Goal: Task Accomplishment & Management: Use online tool/utility

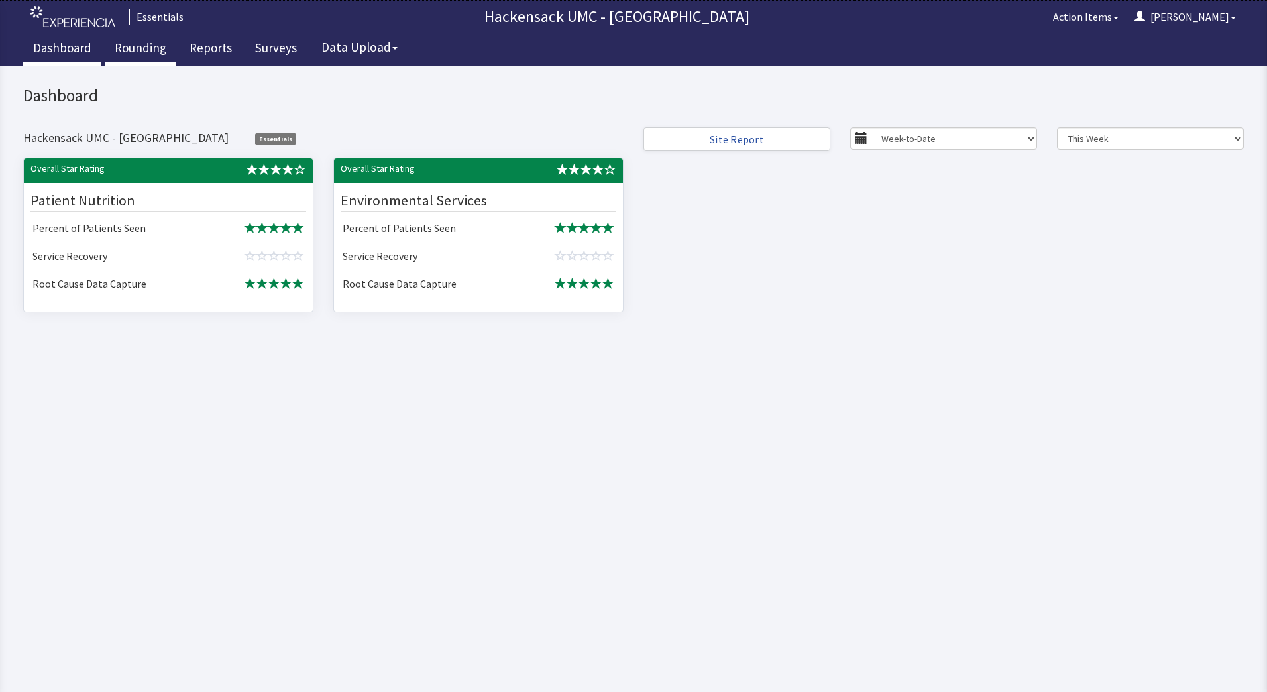
click at [145, 40] on link "Rounding" at bounding box center [141, 49] width 72 height 33
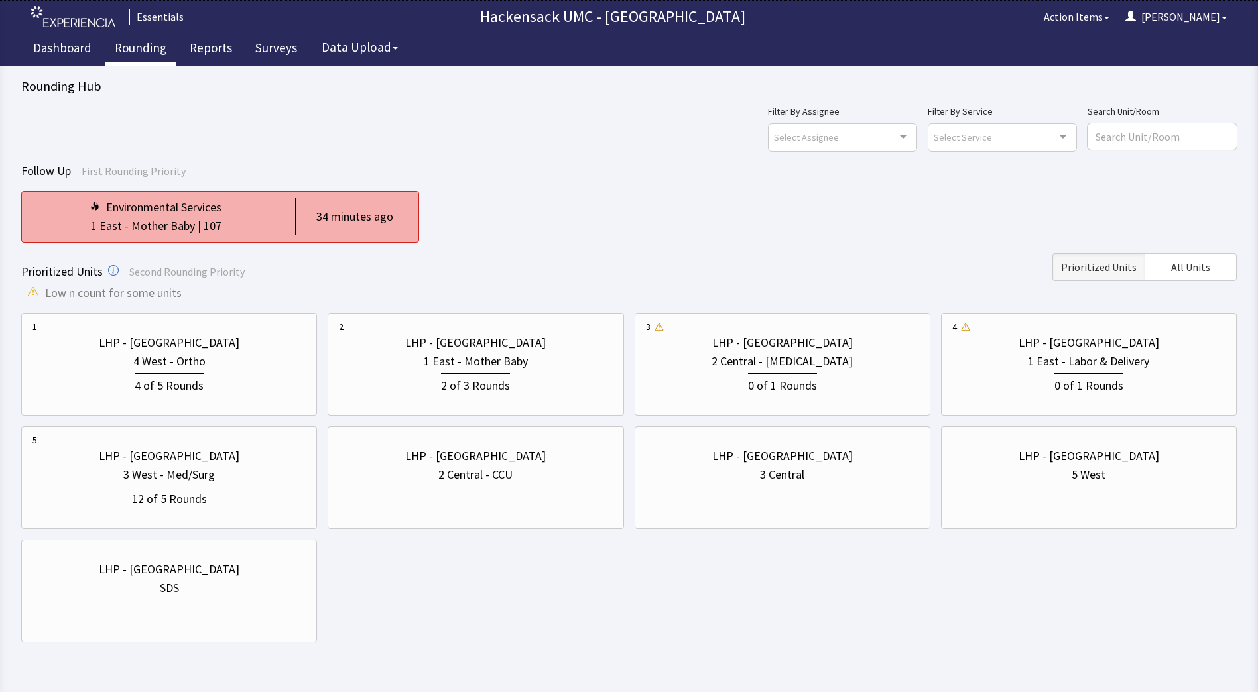
click at [245, 215] on div "Environmental Services" at bounding box center [155, 207] width 247 height 19
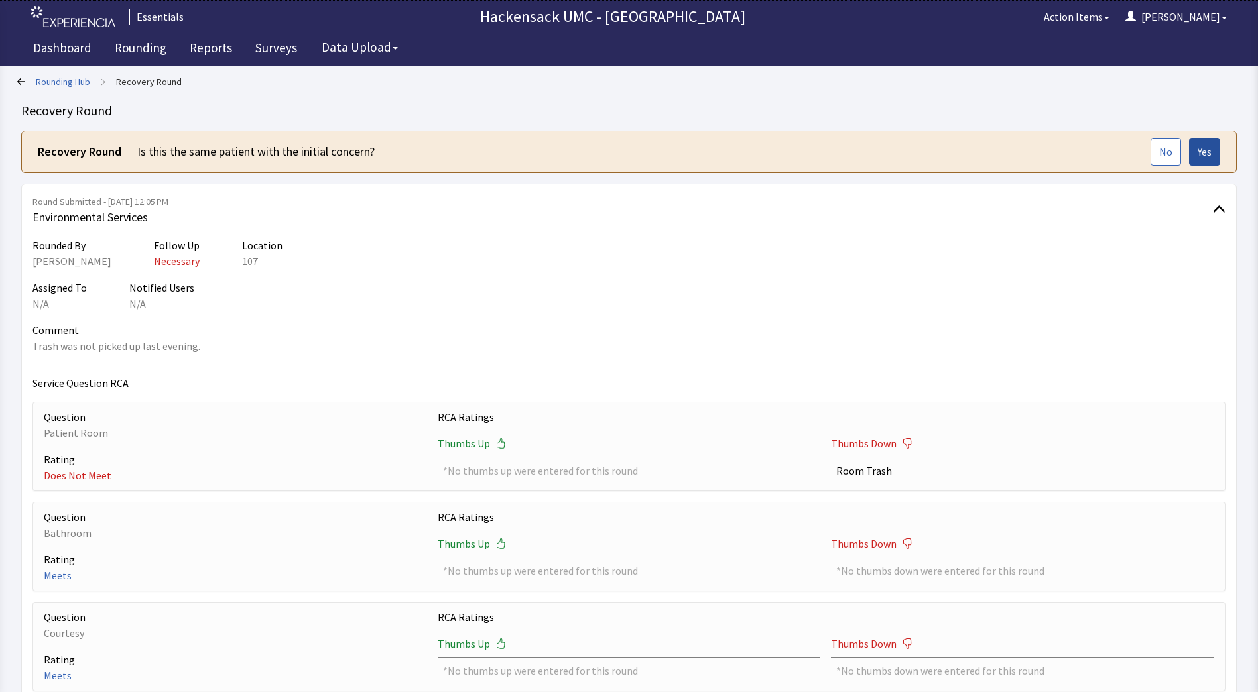
click at [1210, 150] on span "Yes" at bounding box center [1204, 152] width 14 height 16
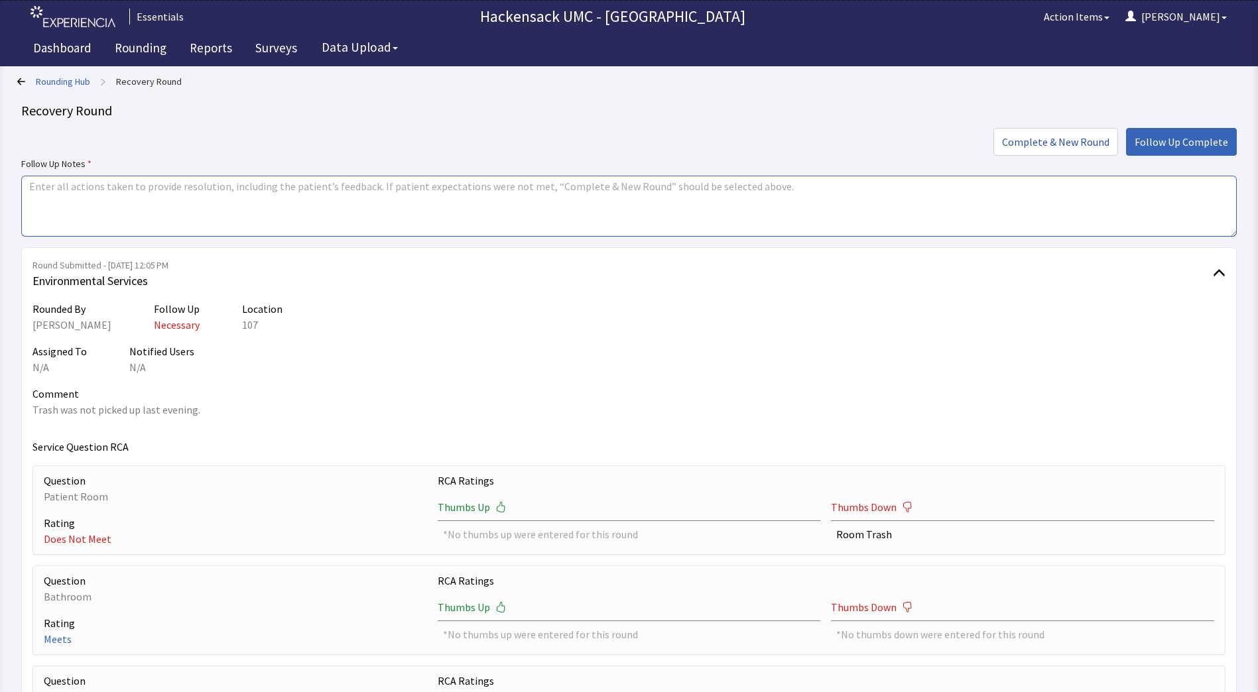
click at [387, 195] on textarea at bounding box center [628, 206] width 1215 height 61
type textarea "Karen went in and removed trash serviced room."
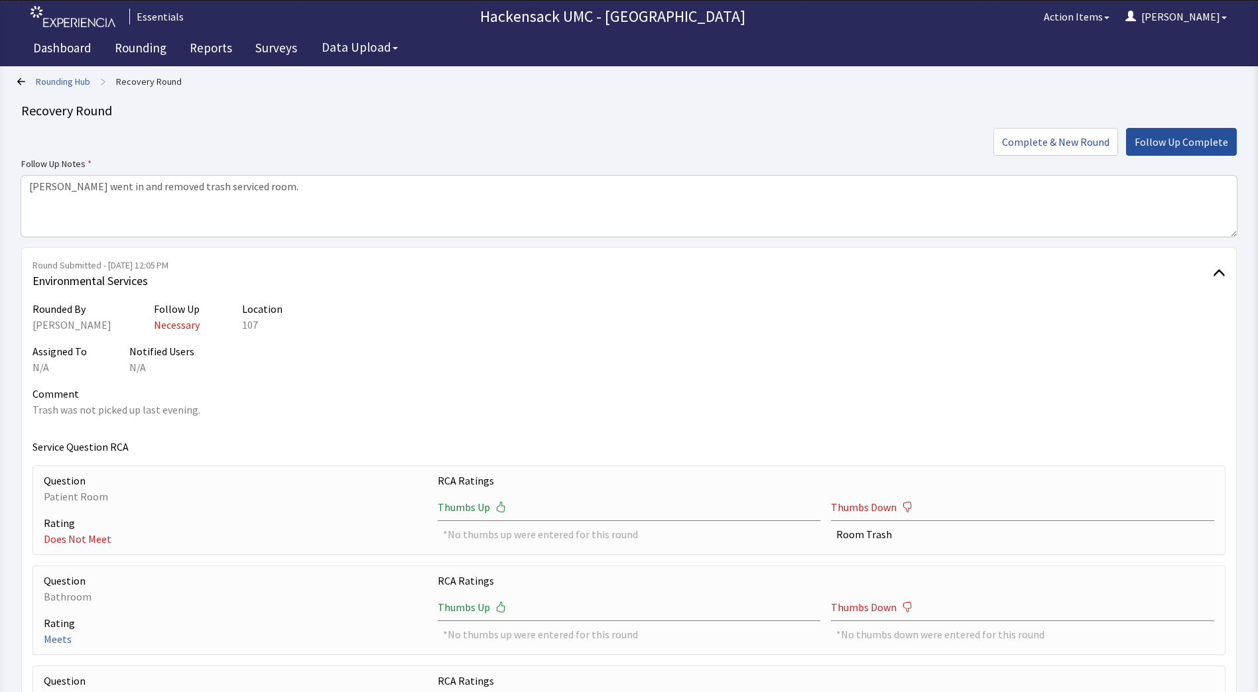
click at [1213, 137] on span "Follow Up Complete" at bounding box center [1180, 142] width 93 height 16
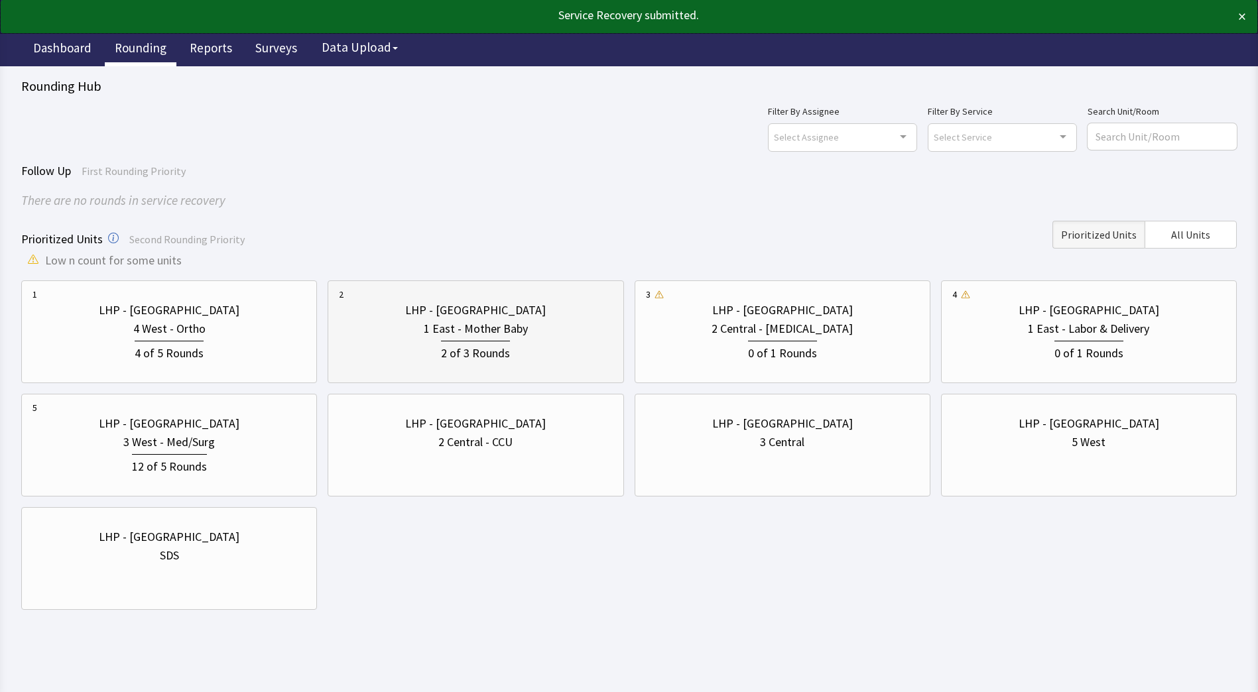
click at [554, 339] on div "2 of 3 Rounds" at bounding box center [475, 350] width 273 height 25
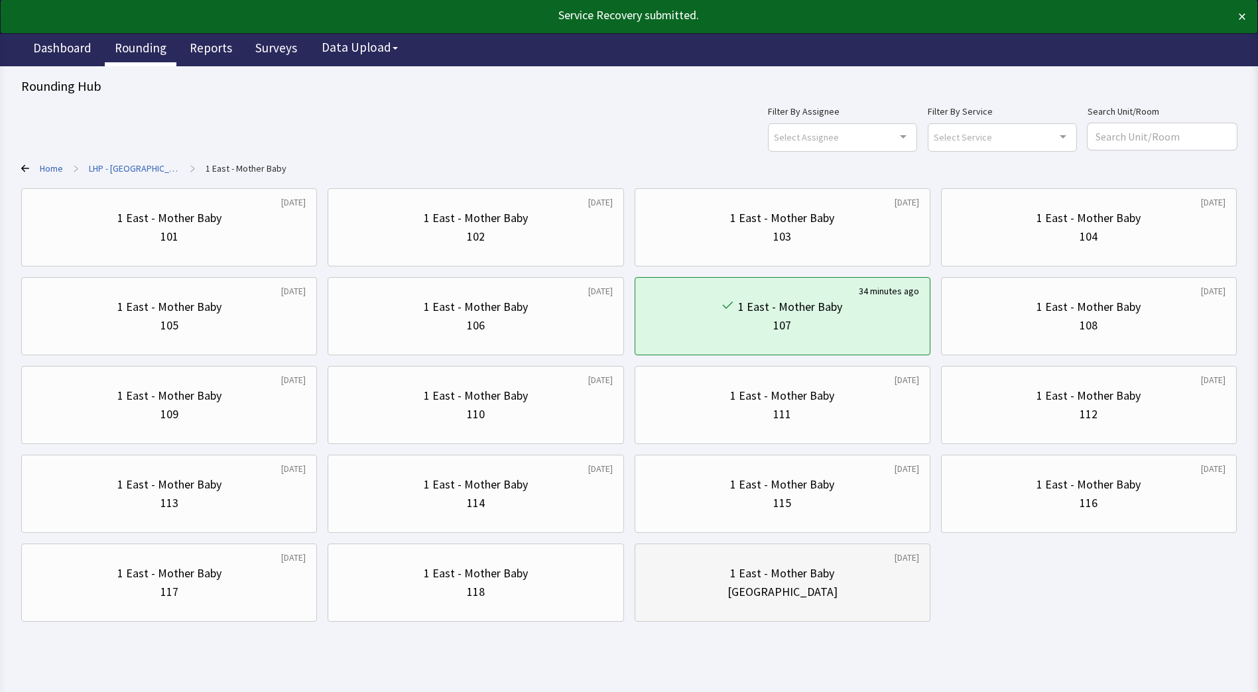
click at [839, 580] on div "1 East - Mother Baby" at bounding box center [782, 573] width 273 height 19
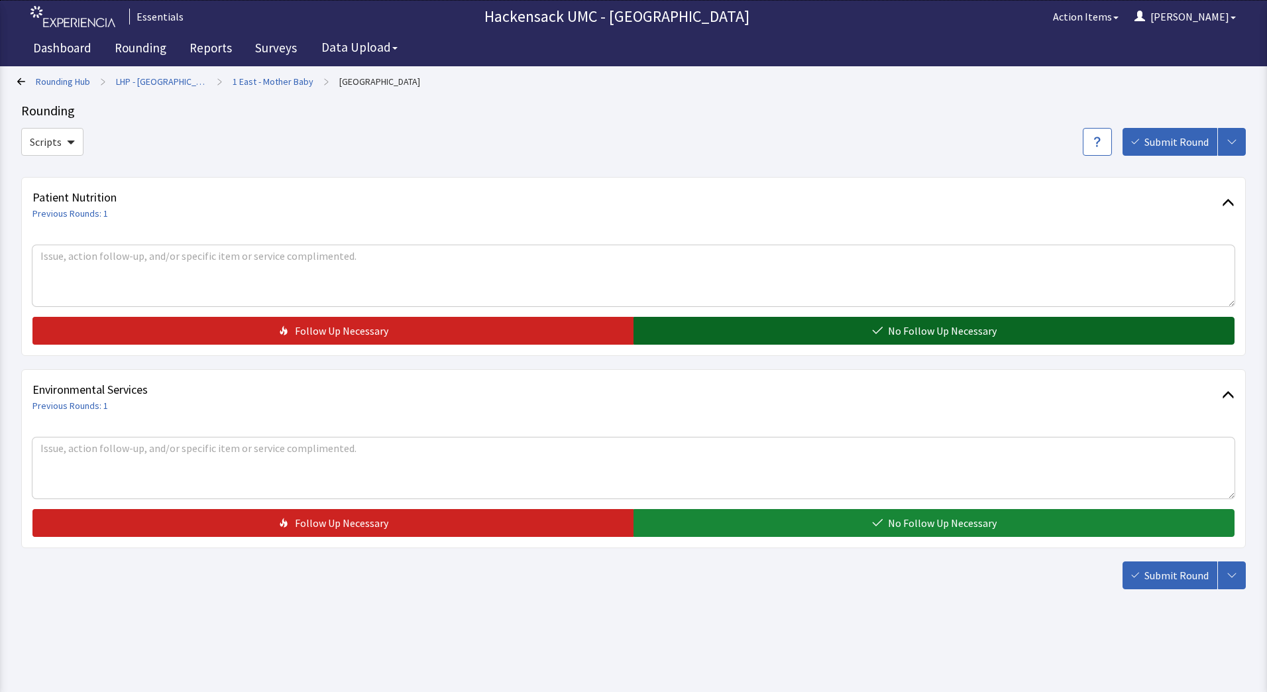
click at [753, 325] on button "No Follow Up Necessary" at bounding box center [934, 331] width 601 height 28
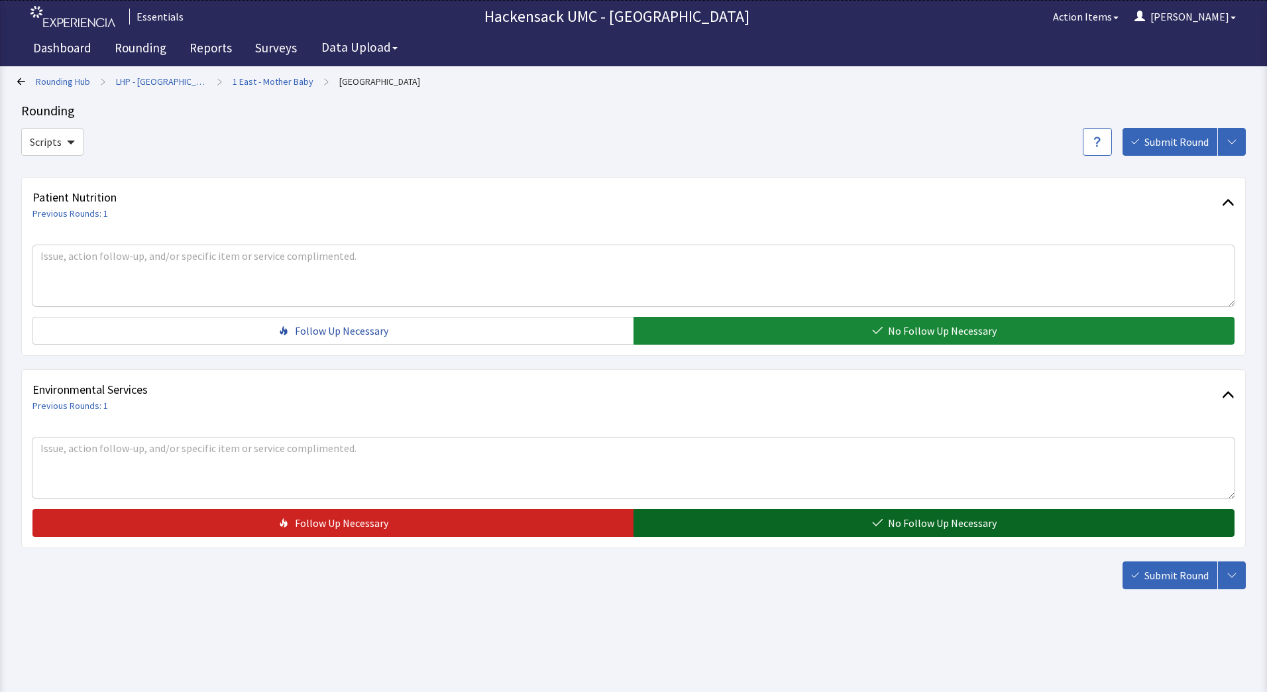
click at [744, 528] on button "No Follow Up Necessary" at bounding box center [934, 523] width 601 height 28
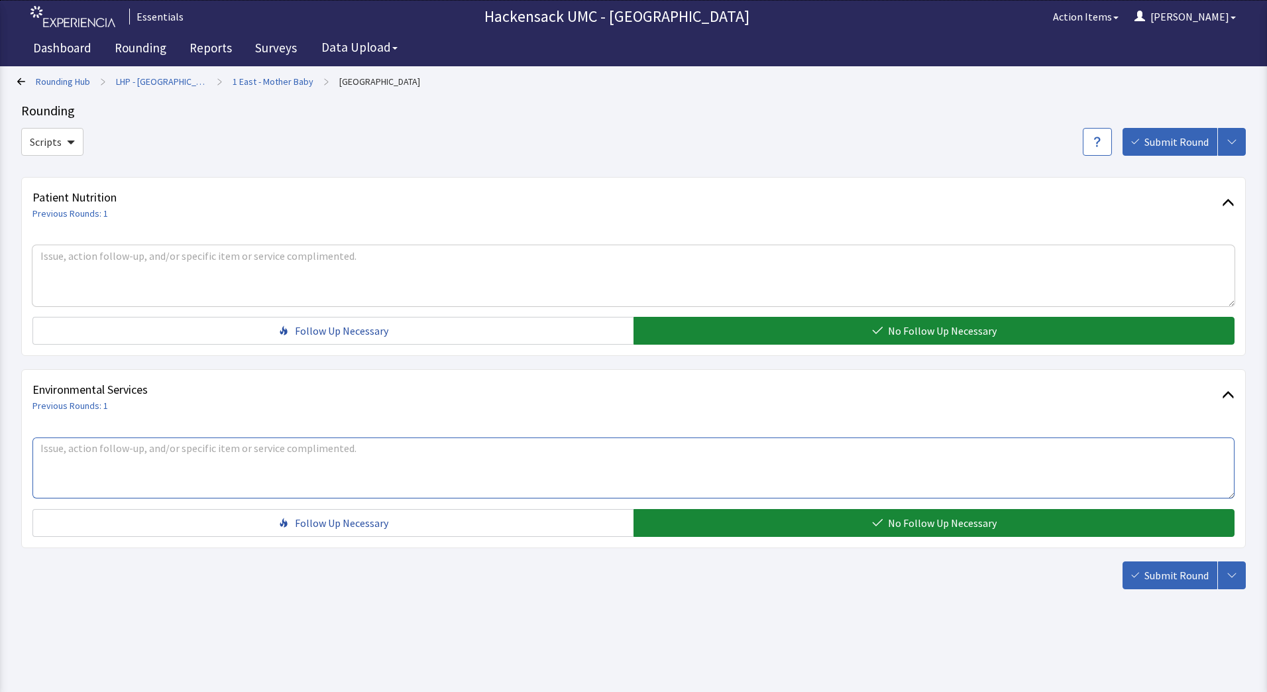
click at [530, 448] on textarea at bounding box center [633, 468] width 1203 height 61
type textarea "J"
type textarea "Marie - the black hazardous waste bin will need to be exchanged. .. Jason"
click at [1171, 582] on span "Submit Round" at bounding box center [1177, 575] width 64 height 16
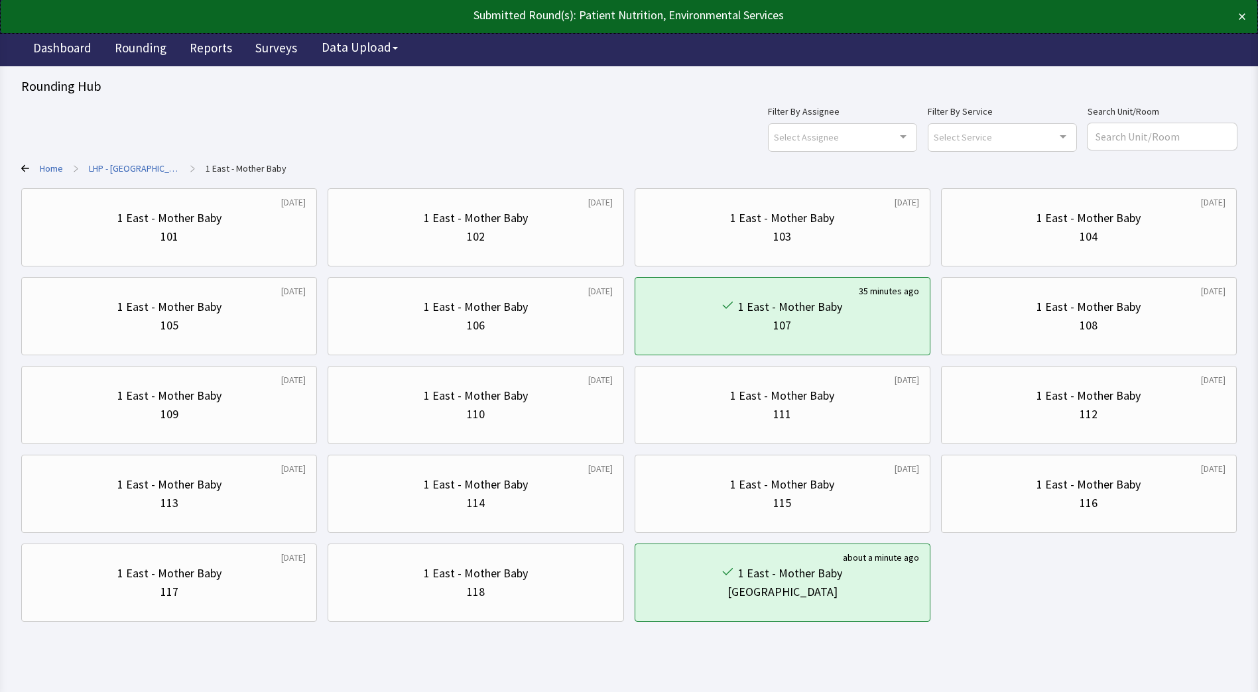
click at [115, 162] on link "LHP - [GEOGRAPHIC_DATA]" at bounding box center [134, 168] width 91 height 13
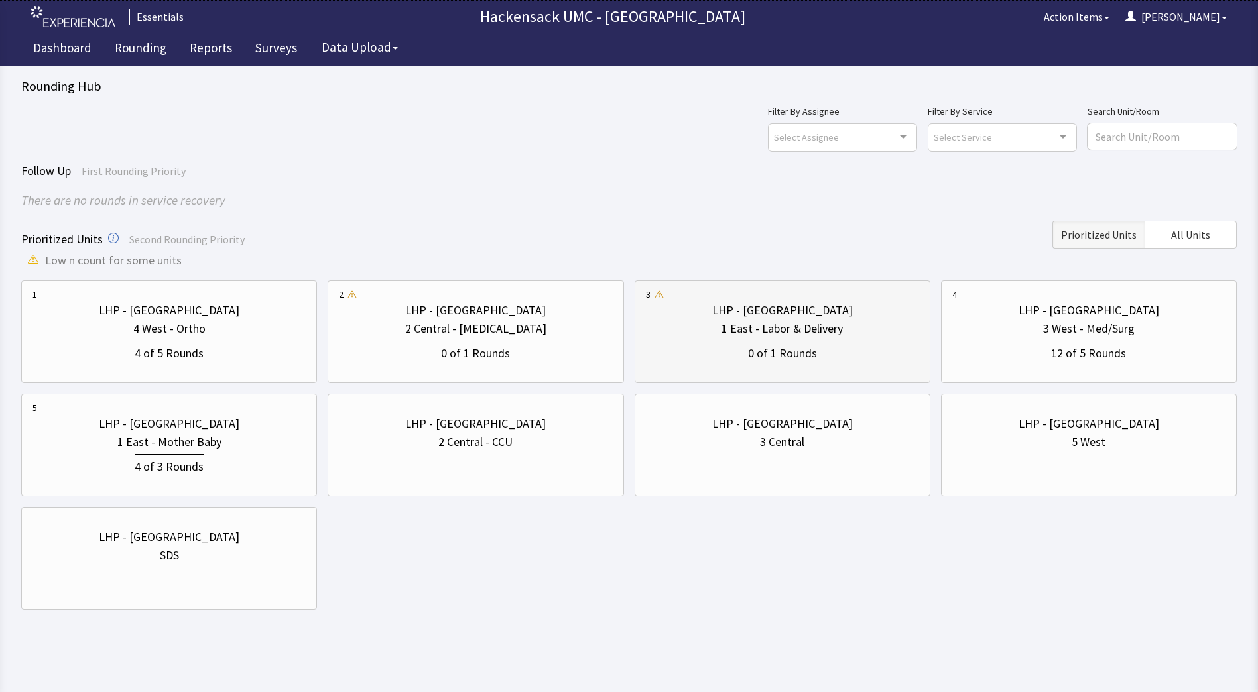
click at [752, 344] on div "0 of 1 Rounds" at bounding box center [782, 352] width 69 height 22
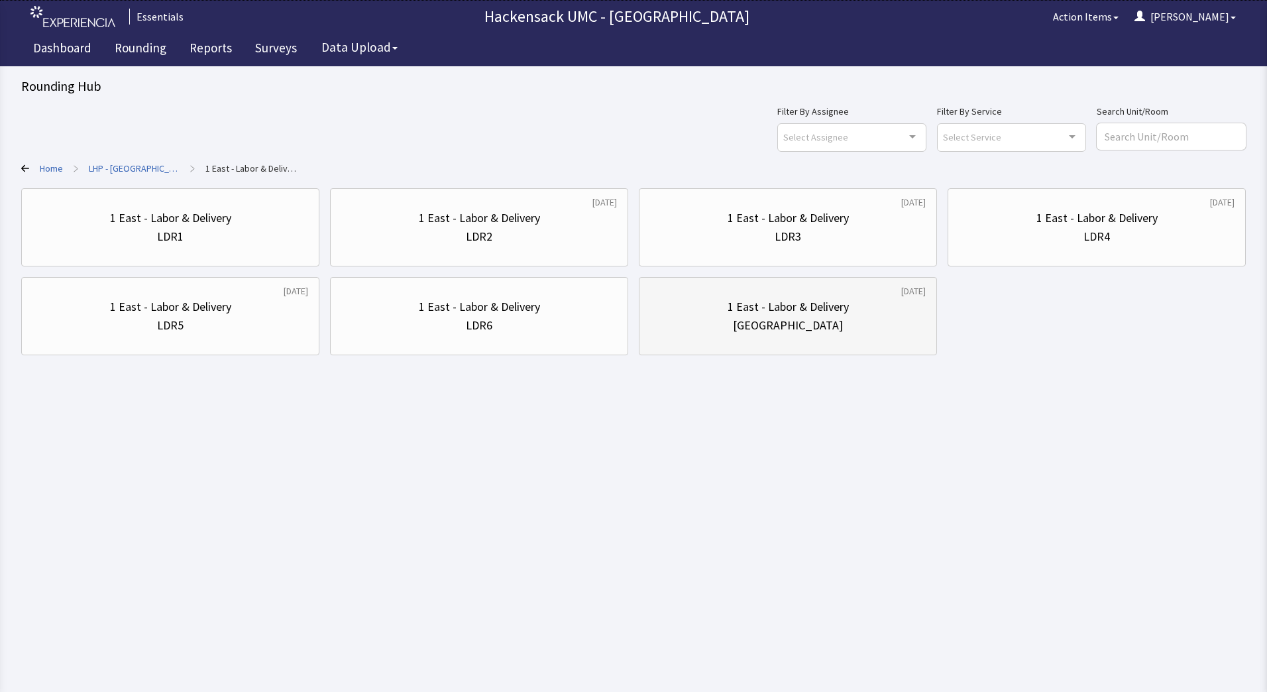
click at [807, 329] on div "[GEOGRAPHIC_DATA]" at bounding box center [788, 325] width 110 height 19
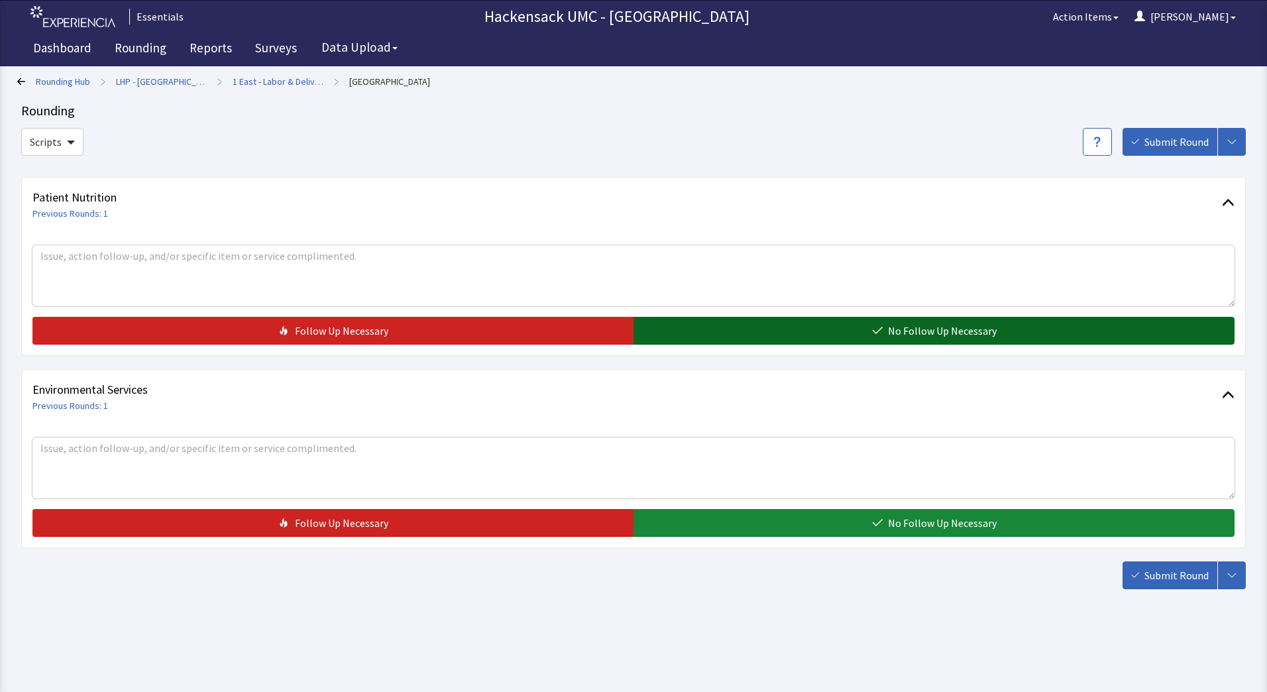
click at [797, 336] on button "No Follow Up Necessary" at bounding box center [934, 331] width 601 height 28
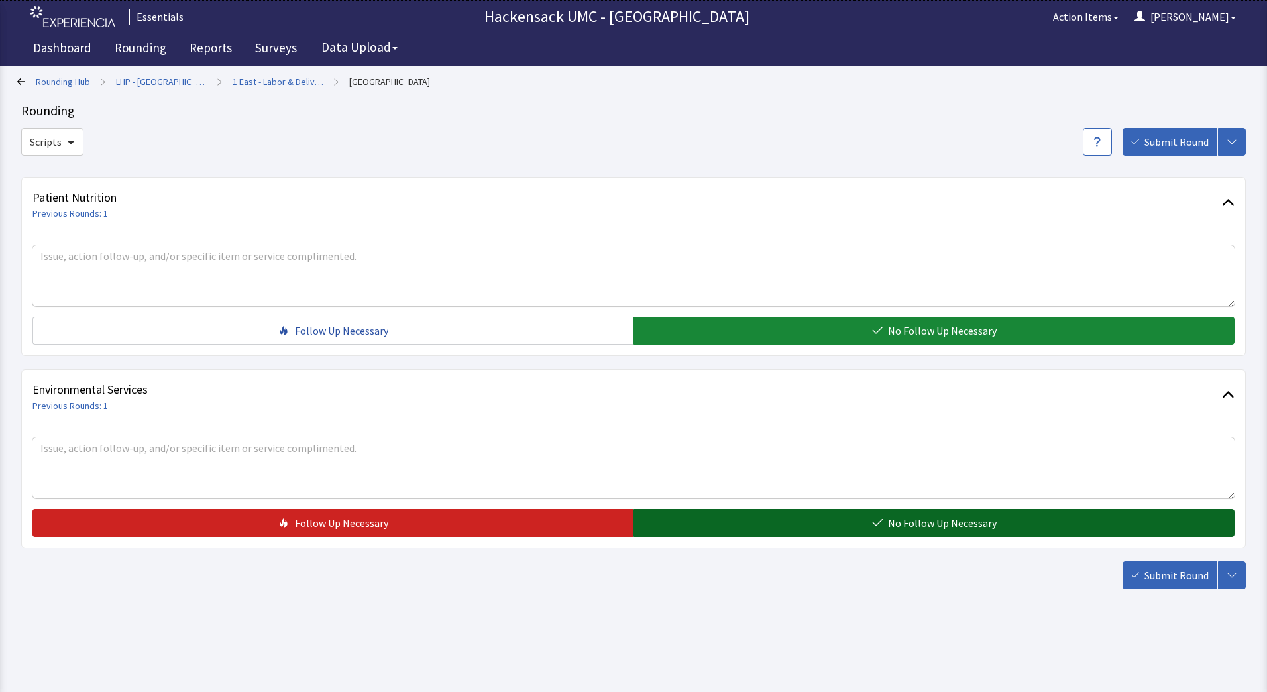
click at [780, 512] on button "No Follow Up Necessary" at bounding box center [934, 523] width 601 height 28
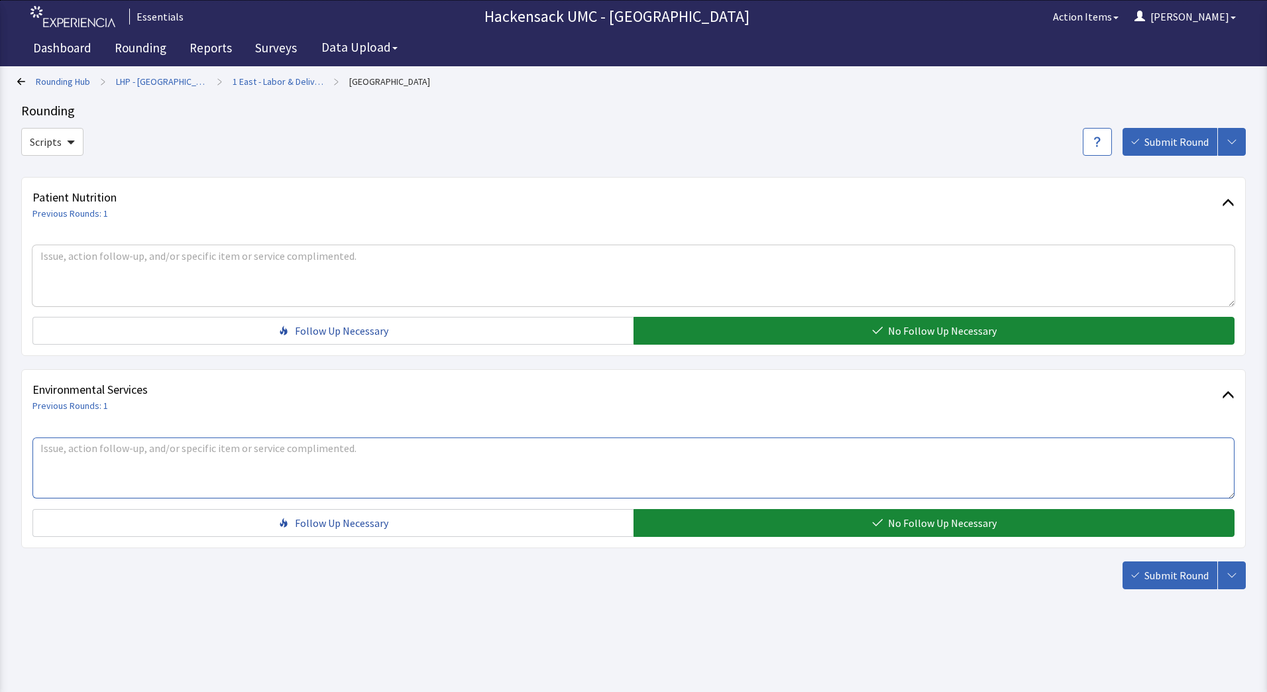
click at [345, 473] on textarea at bounding box center [633, 468] width 1203 height 61
type textarea "June - very busy today. C-sections at 3p, 430, 6p and induction at 7pm C/S at 1…"
click at [1167, 585] on button "Submit Round" at bounding box center [1170, 575] width 95 height 28
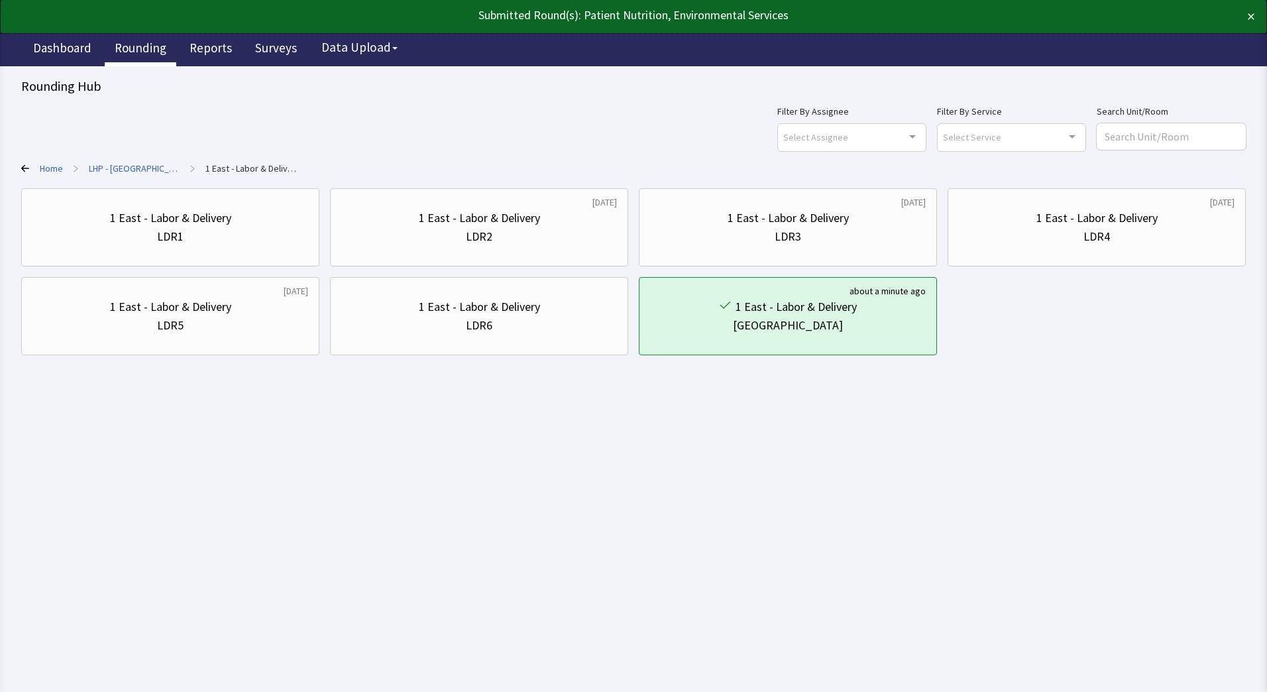
click at [154, 49] on link "Rounding" at bounding box center [141, 49] width 72 height 33
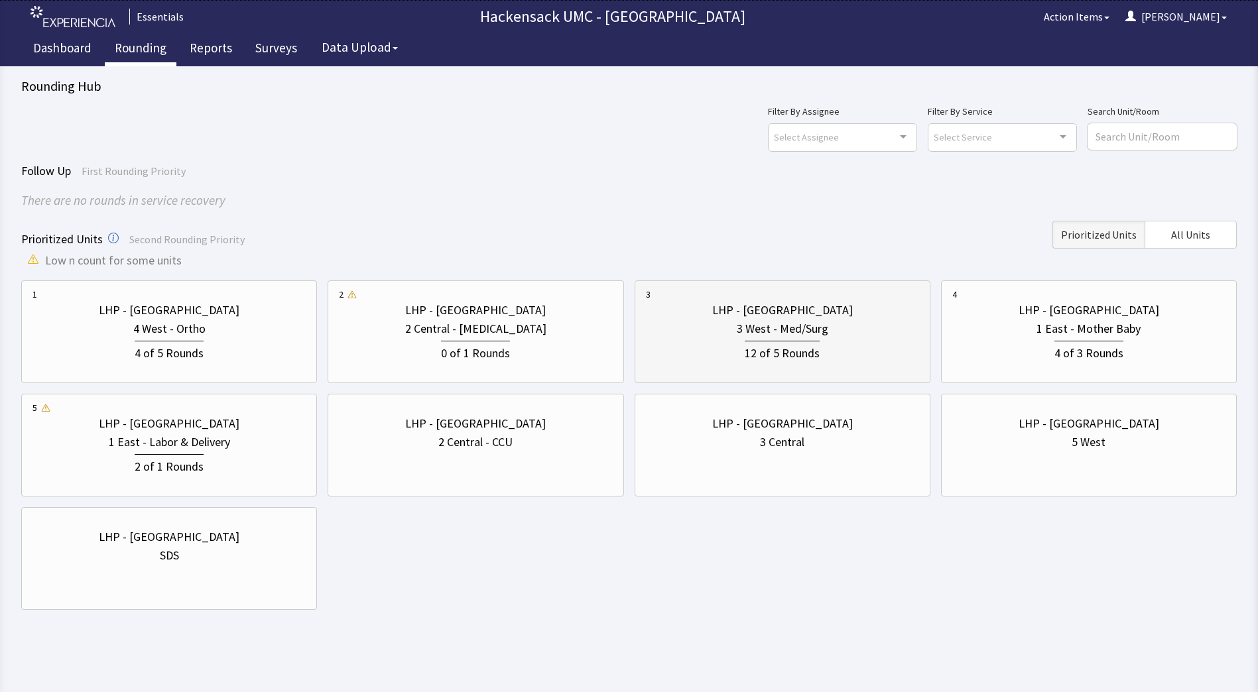
click at [854, 343] on div "12 of 5 Rounds" at bounding box center [782, 350] width 273 height 25
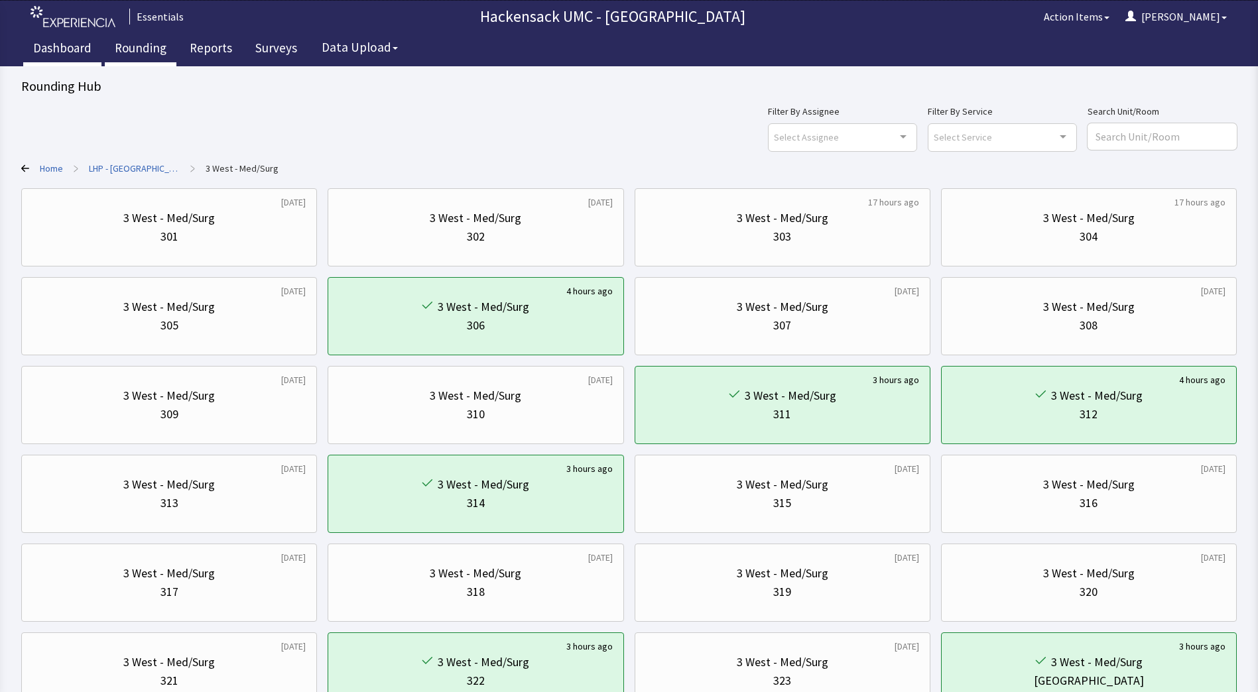
click at [68, 50] on link "Dashboard" at bounding box center [62, 49] width 78 height 33
